Goal: Information Seeking & Learning: Understand process/instructions

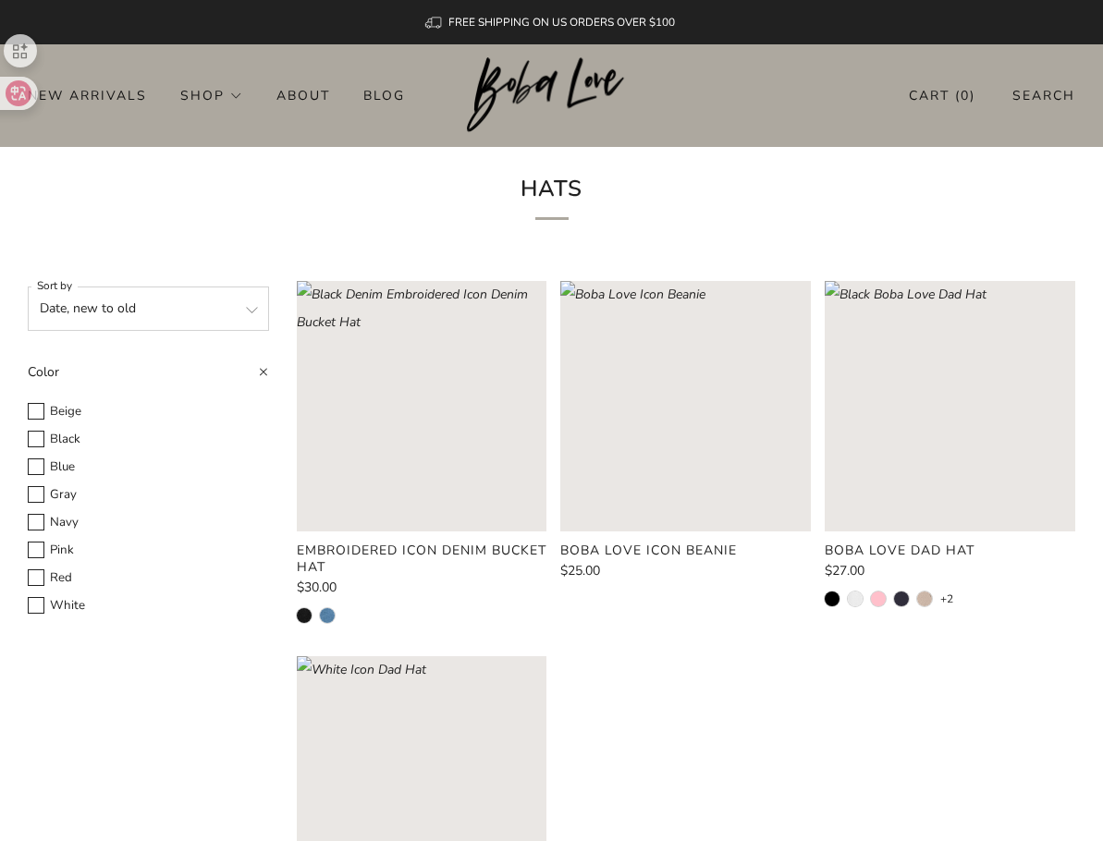
click at [1073, 678] on div "Embroidered Icon Denim Bucket Hat $30.00 Boba Love Icon Beanie $25.00 Boba Love…" at bounding box center [679, 648] width 792 height 734
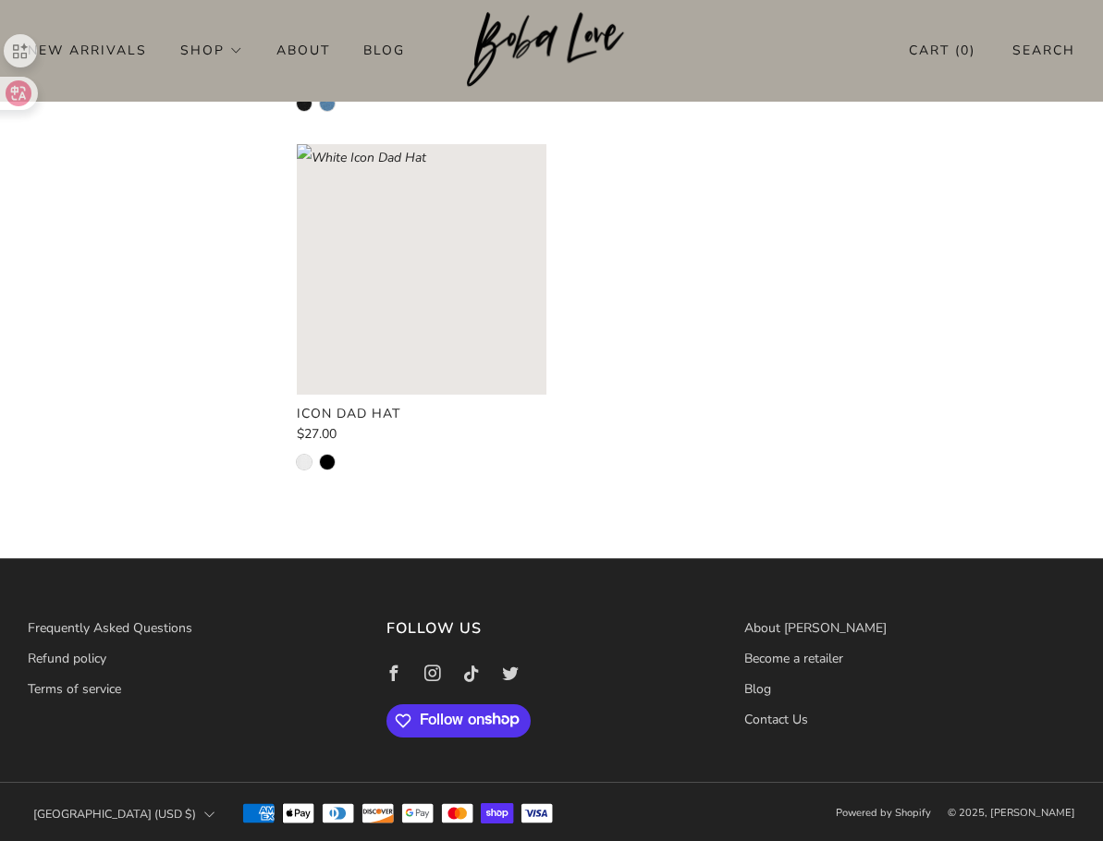
scroll to position [514, 0]
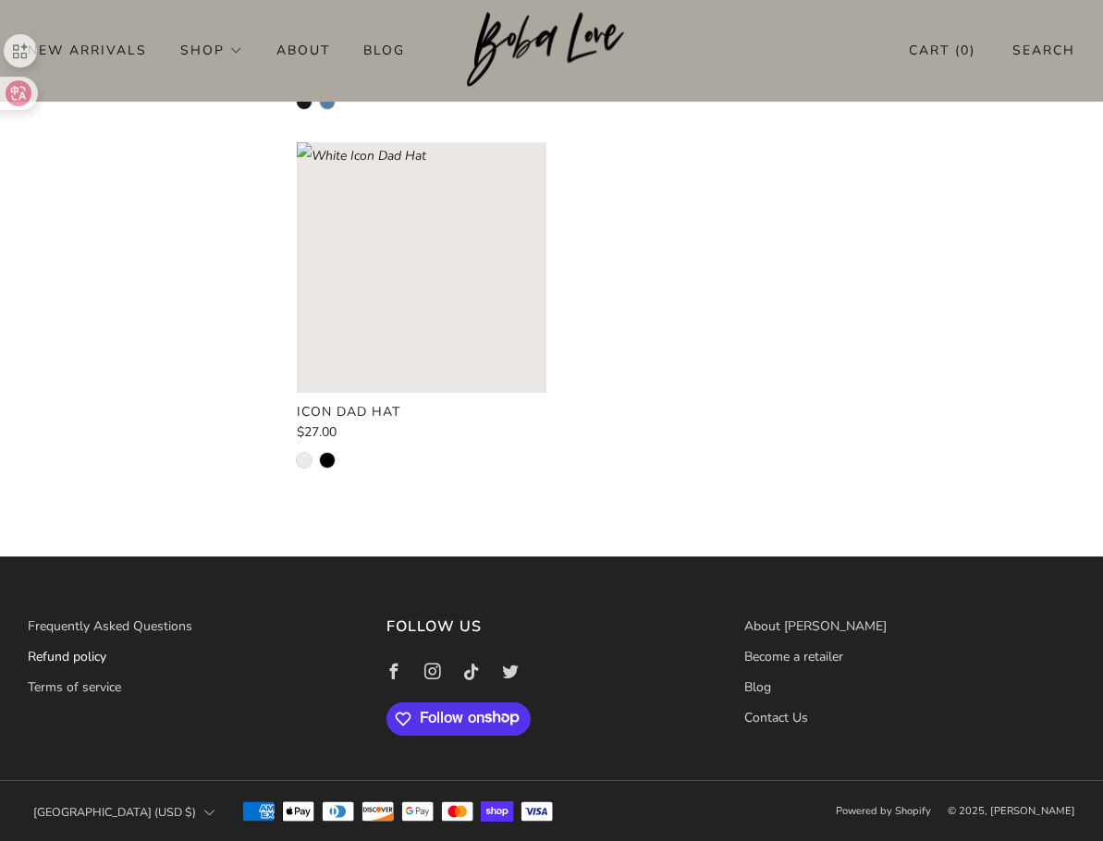
click at [83, 664] on link "Refund policy" at bounding box center [67, 657] width 79 height 18
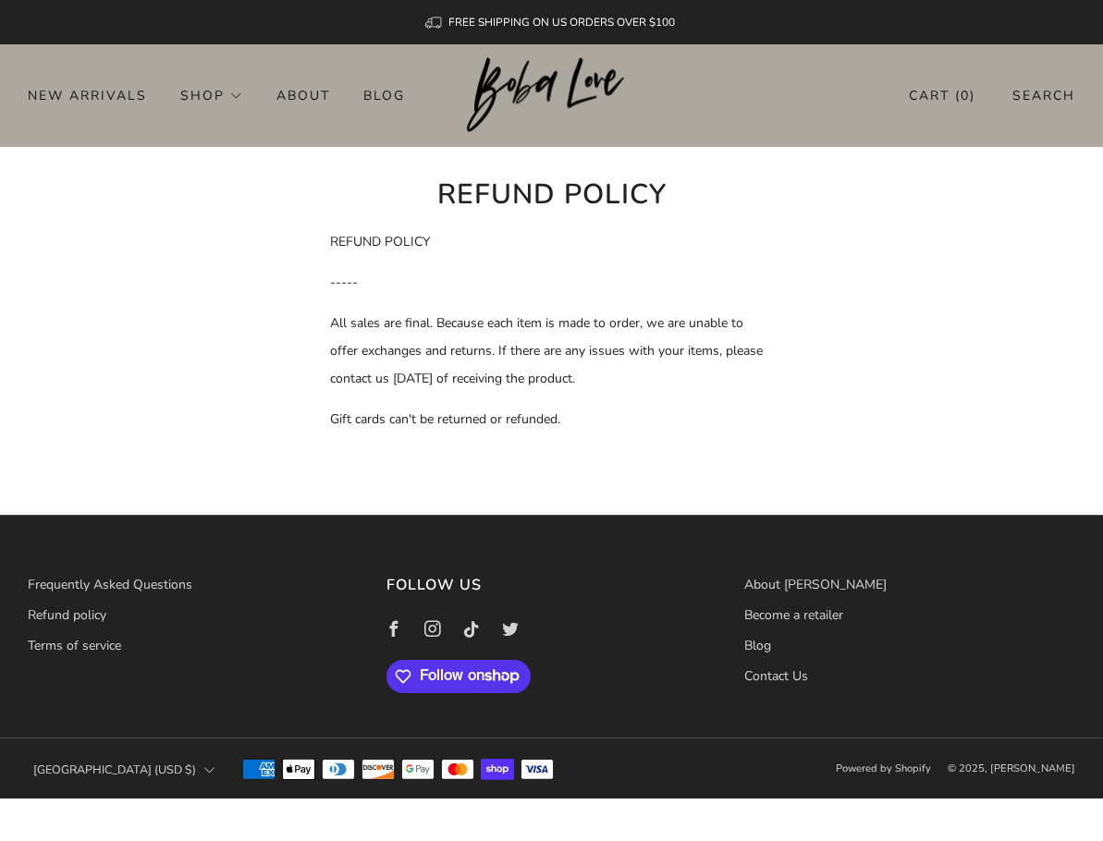
click at [682, 411] on p "Gift cards can't be returned or refunded." at bounding box center [552, 420] width 444 height 28
click at [397, 627] on icon at bounding box center [393, 629] width 39 height 39
click at [15, 805] on input "button" at bounding box center [7, 815] width 15 height 20
